Goal: Task Accomplishment & Management: Use online tool/utility

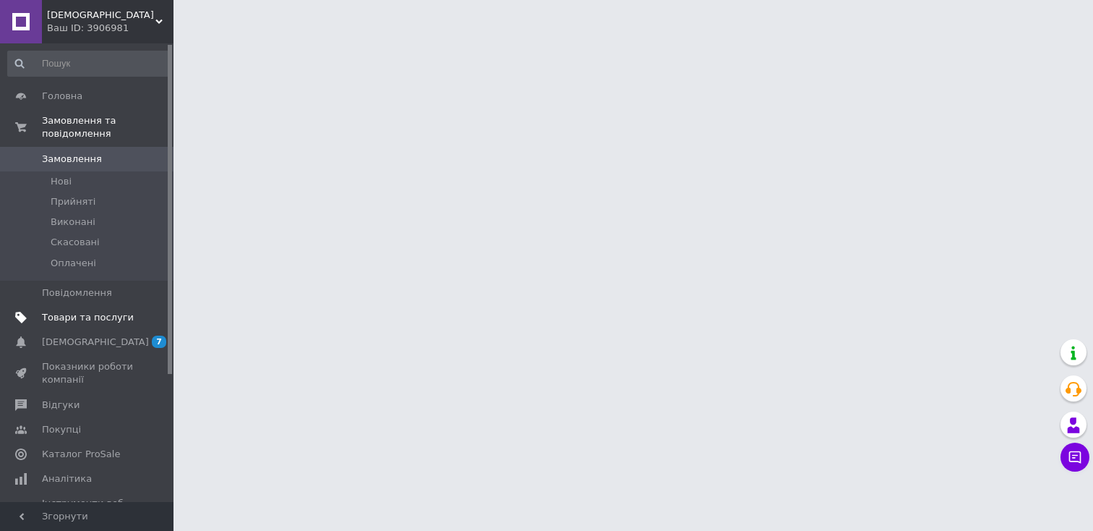
click at [91, 317] on span "Товари та послуги" at bounding box center [88, 317] width 92 height 13
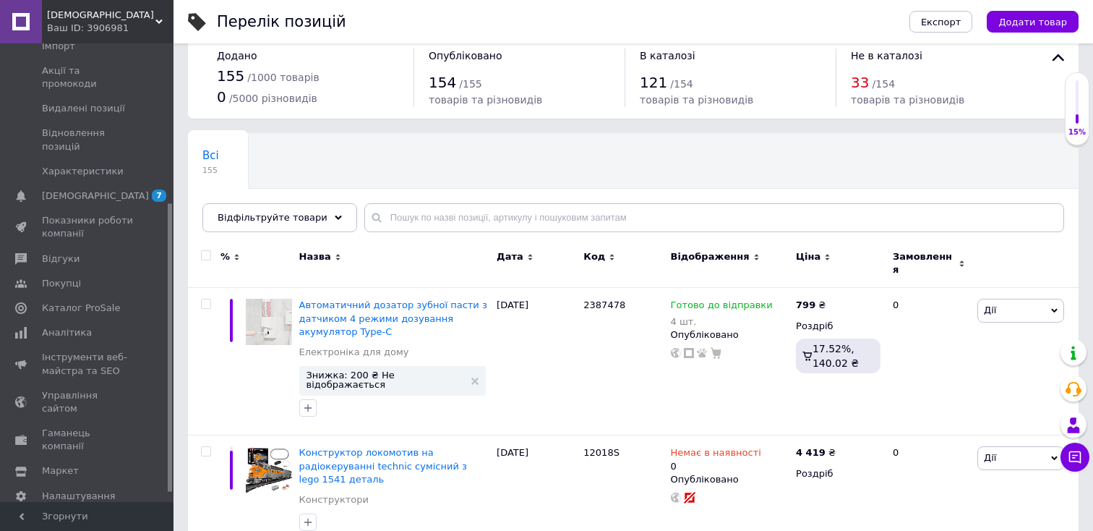
scroll to position [268, 0]
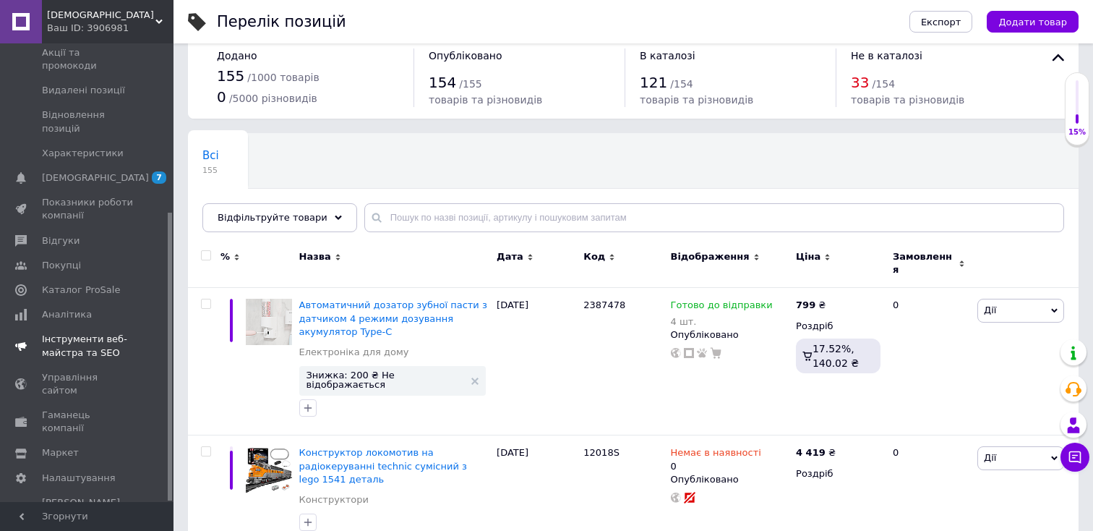
click at [76, 333] on span "Інструменти веб-майстра та SEO" at bounding box center [88, 346] width 92 height 26
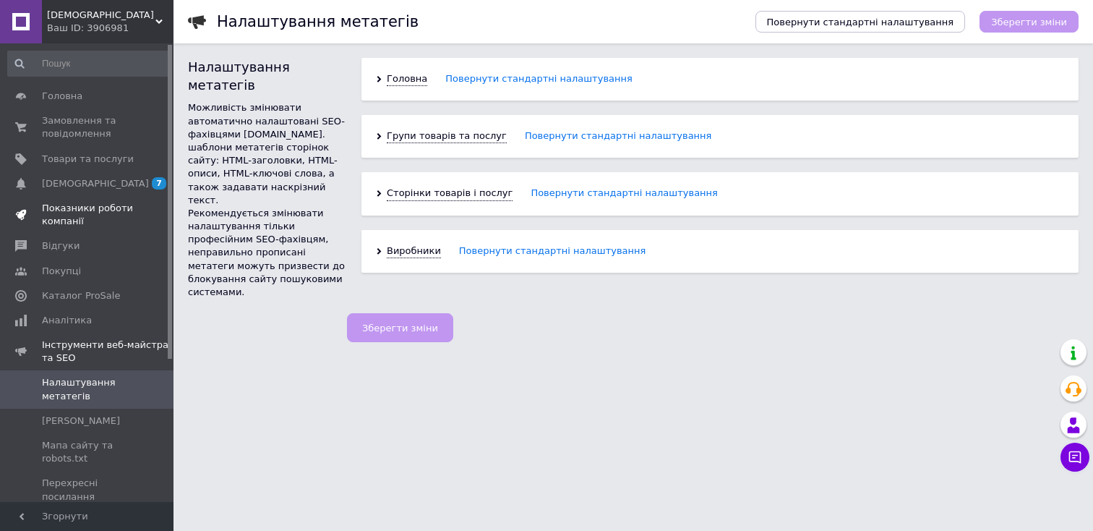
click at [64, 209] on span "Показники роботи компанії" at bounding box center [88, 215] width 92 height 26
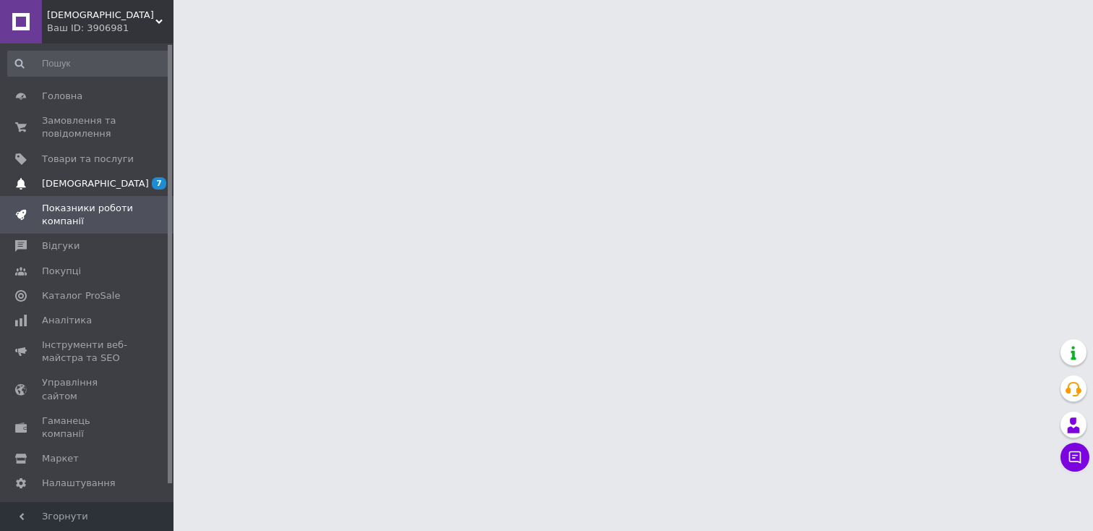
click at [64, 188] on span "[DEMOGRAPHIC_DATA]" at bounding box center [95, 183] width 107 height 13
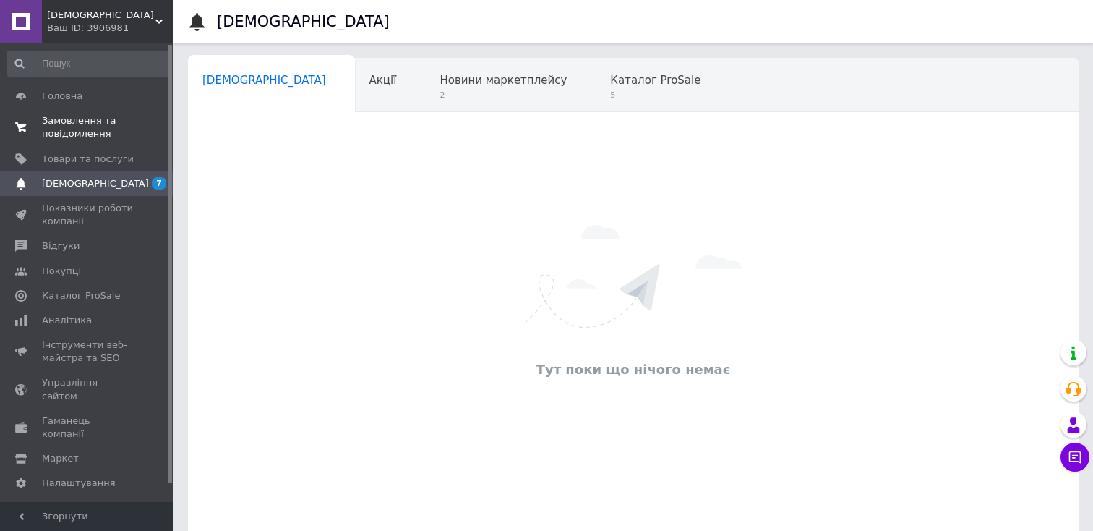
click at [61, 127] on span "Замовлення та повідомлення" at bounding box center [88, 127] width 92 height 26
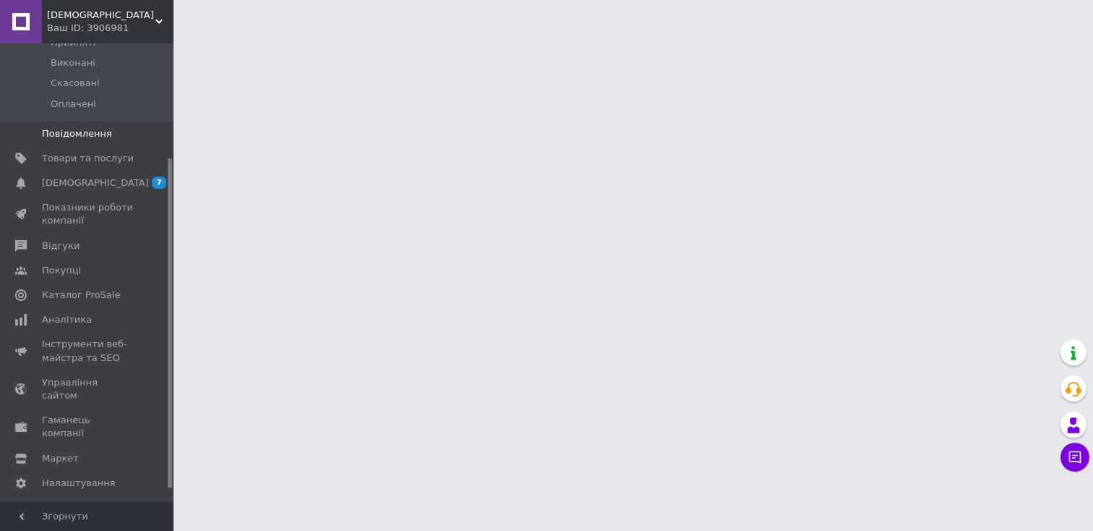
scroll to position [177, 0]
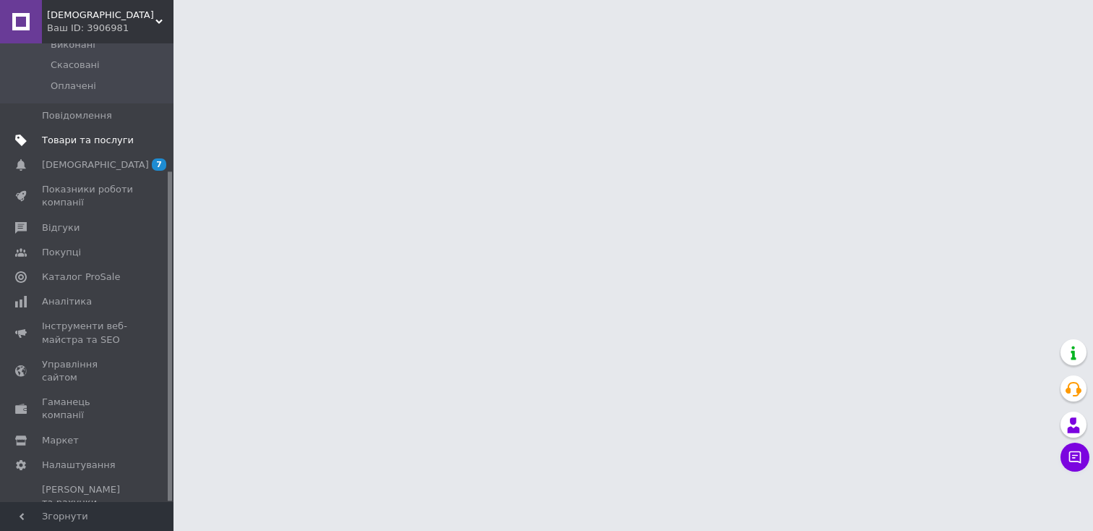
click at [78, 135] on span "Товари та послуги" at bounding box center [88, 140] width 92 height 13
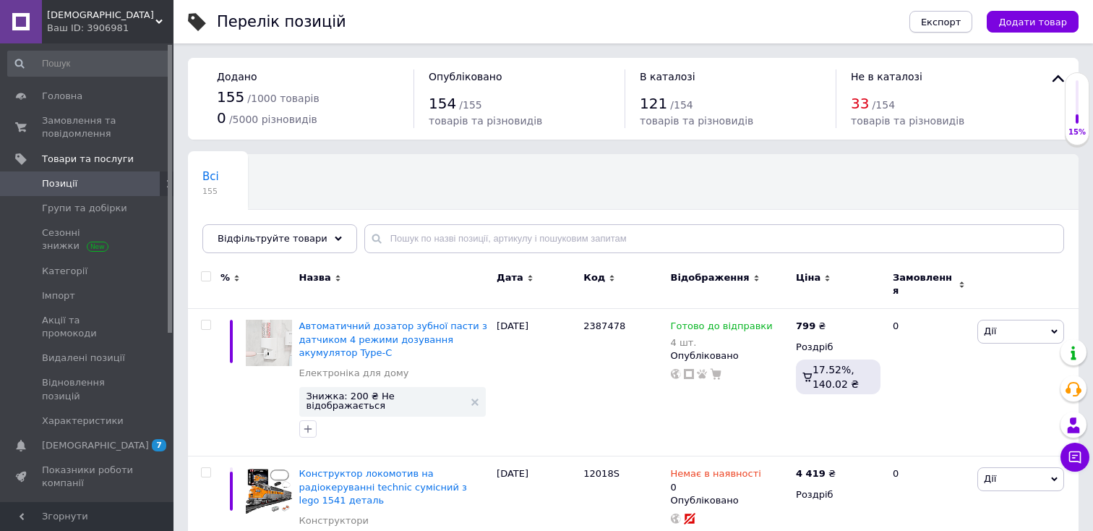
click at [941, 20] on span "Експорт" at bounding box center [941, 22] width 40 height 11
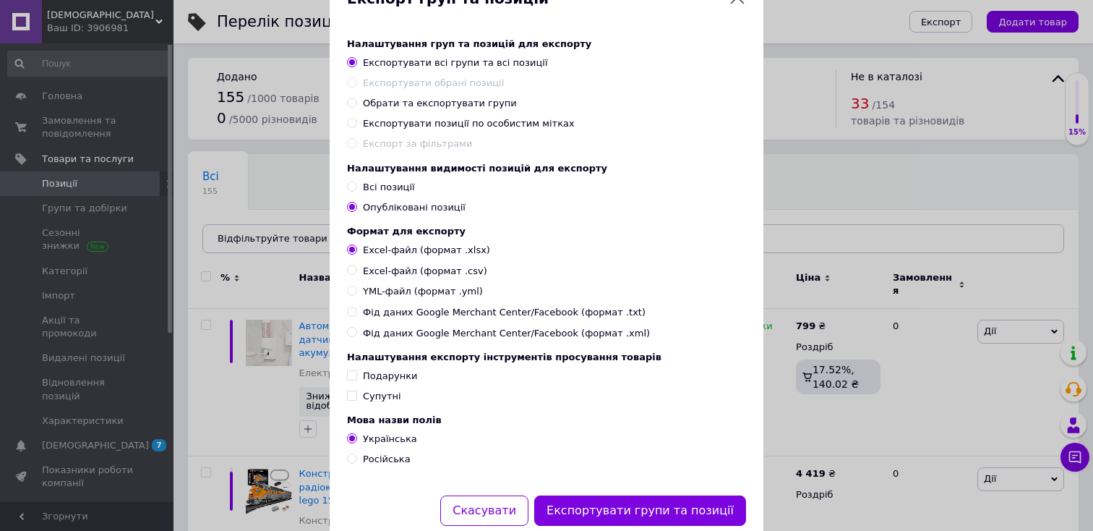
scroll to position [51, 0]
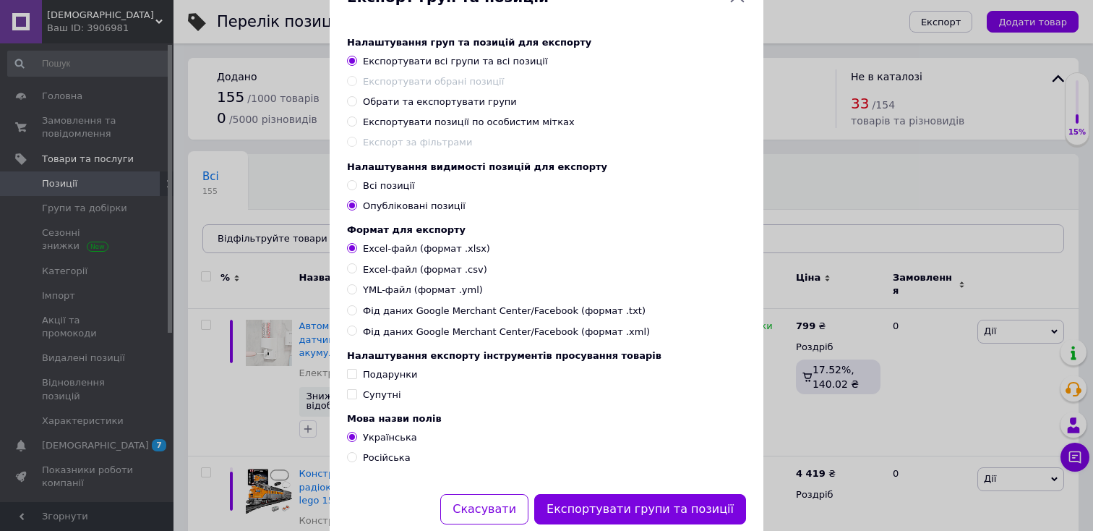
click at [350, 333] on input "Фід даних Google Merchant Center/Facebook (формат .xml)" at bounding box center [351, 329] width 9 height 9
radio input "true"
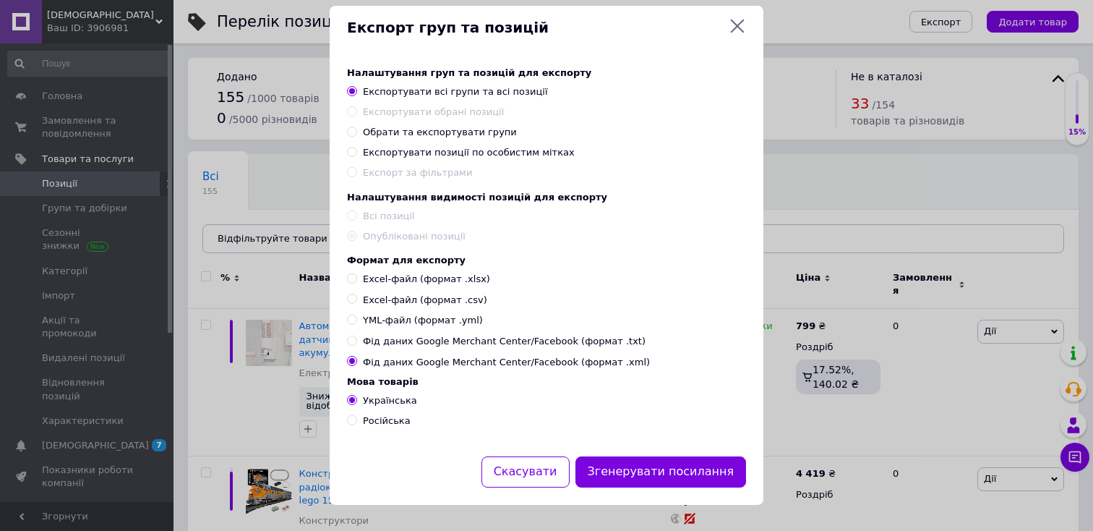
click at [732, 22] on icon at bounding box center [737, 25] width 17 height 17
